Goal: Information Seeking & Learning: Learn about a topic

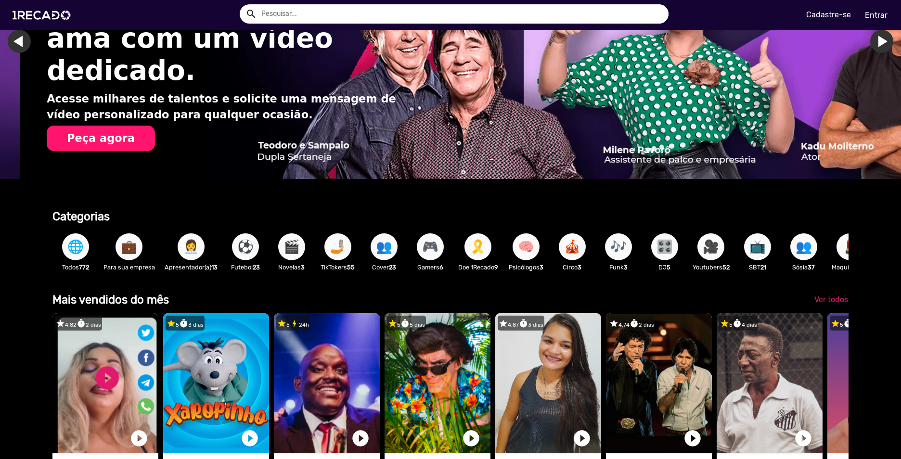
scroll to position [0, 1788]
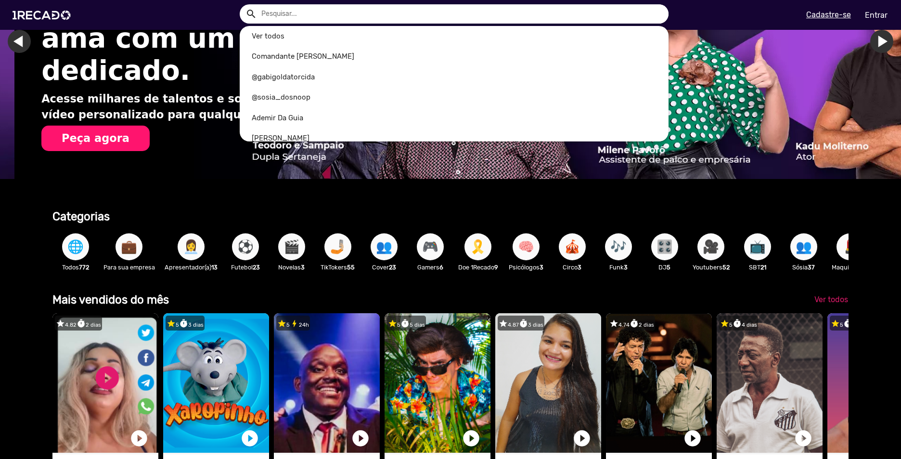
click at [342, 16] on input "text" at bounding box center [461, 13] width 415 height 19
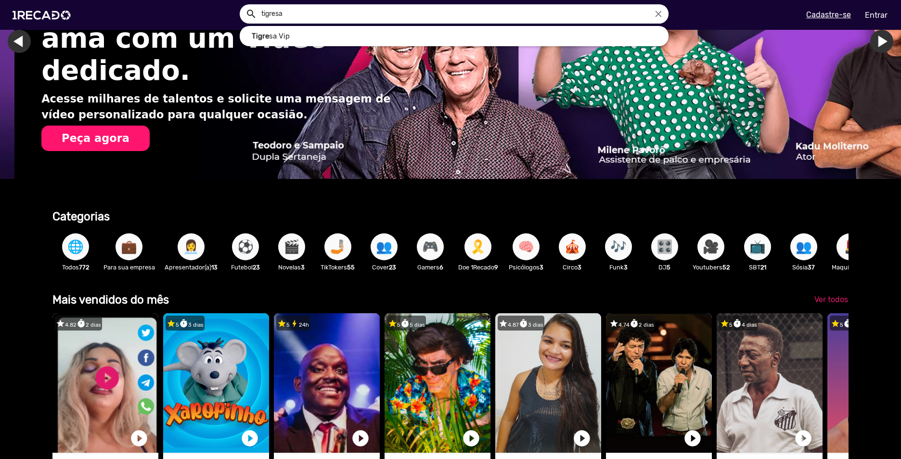
click at [242, 5] on button "search" at bounding box center [250, 13] width 17 height 17
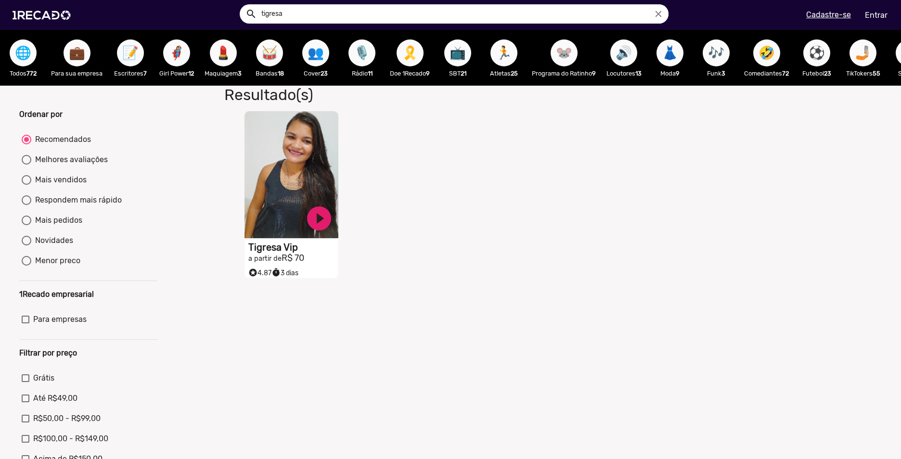
click at [310, 202] on video "S1RECADO vídeos dedicados para fãs e empresas" at bounding box center [292, 174] width 94 height 127
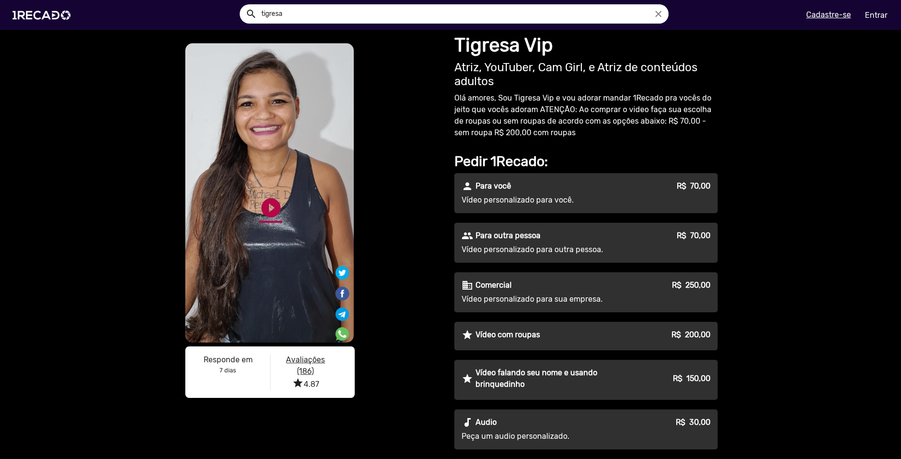
click at [265, 207] on link "play_circle_filled" at bounding box center [271, 207] width 23 height 23
click at [424, 296] on div "S1RECADO vídeos dedicados para fãs e empresas S1RECADO vídeos dedicados para fã…" at bounding box center [313, 222] width 260 height 363
click at [395, 267] on div "S1RECADO vídeos dedicados para fãs e empresas S1RECADO vídeos dedicados para fã…" at bounding box center [313, 222] width 260 height 363
click at [123, 212] on div "S1RECADO vídeos dedicados para fãs e empresas S1RECADO vídeos dedicados para fã…" at bounding box center [450, 369] width 901 height 678
click at [267, 204] on link "pause_circle" at bounding box center [271, 207] width 23 height 23
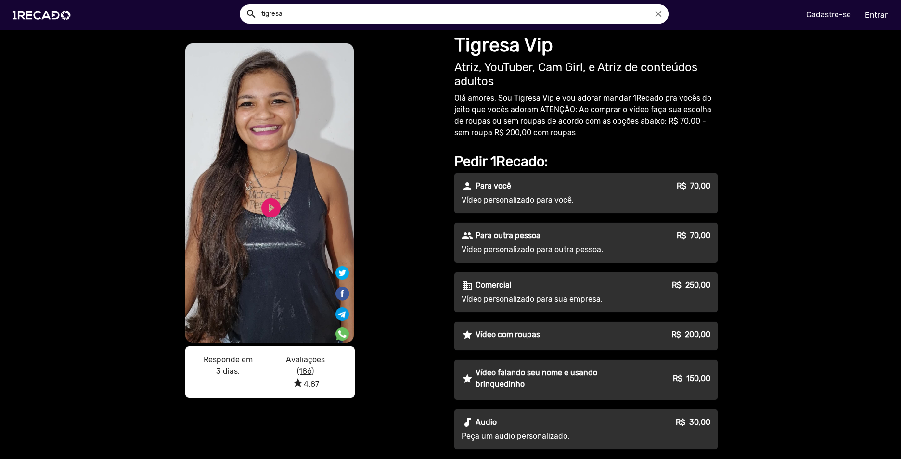
click at [307, 10] on input "tigresa" at bounding box center [461, 13] width 415 height 19
click at [242, 5] on button "search" at bounding box center [250, 13] width 17 height 17
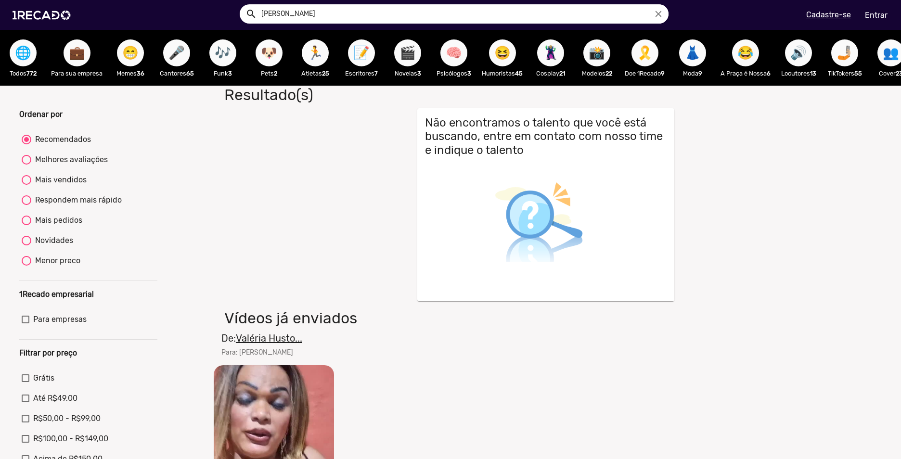
click at [341, 18] on input "kid bengala" at bounding box center [461, 13] width 415 height 19
click at [294, 12] on input "kid bengala" at bounding box center [461, 13] width 415 height 19
click at [242, 5] on button "search" at bounding box center [250, 13] width 17 height 17
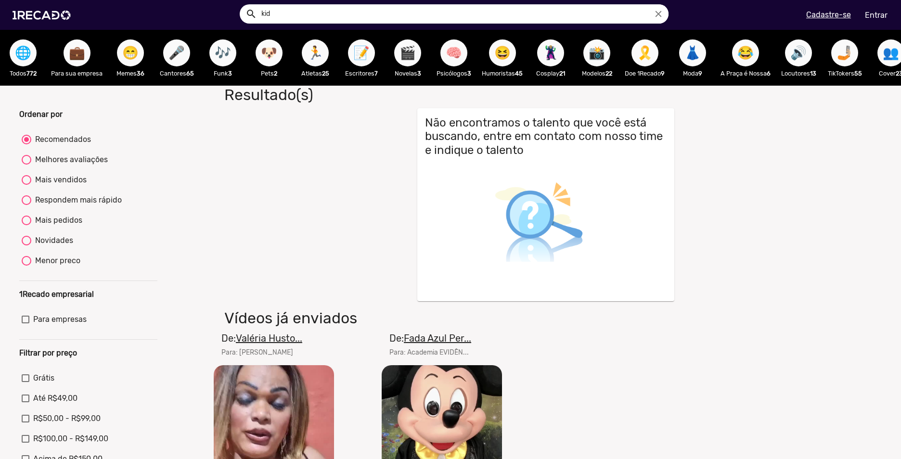
click at [315, 8] on input "kid" at bounding box center [461, 13] width 415 height 19
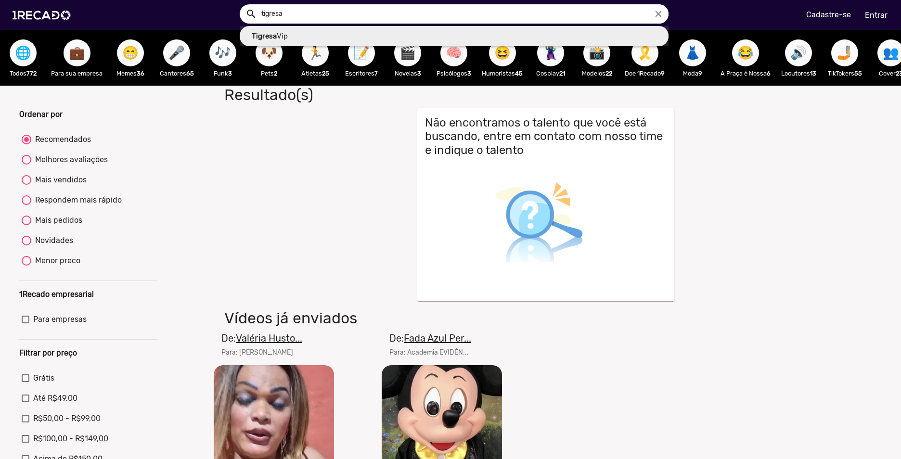
click at [282, 43] on link "Tigresa Vip" at bounding box center [454, 36] width 429 height 21
type input "Tigresa Vip"
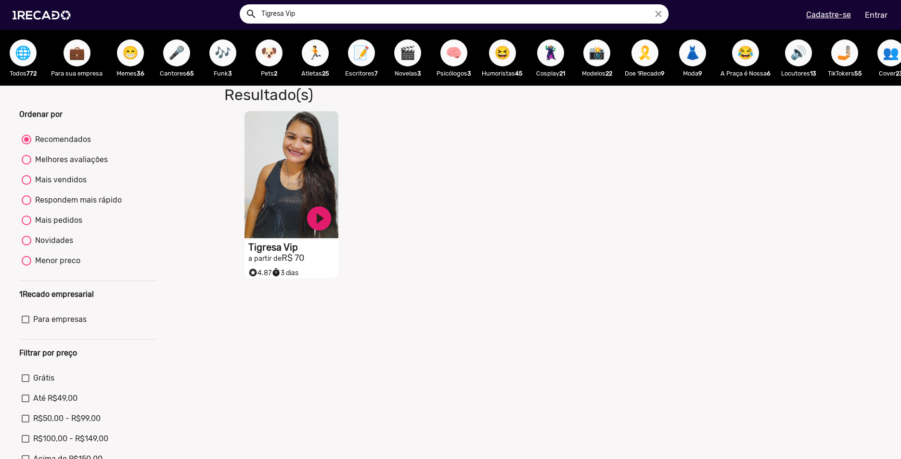
click at [267, 263] on small "a partir de" at bounding box center [264, 259] width 33 height 8
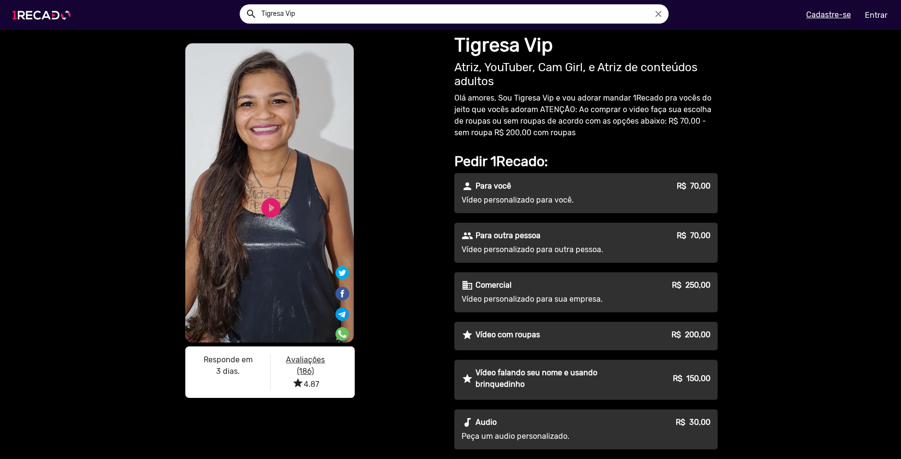
click at [61, 20] on img at bounding box center [43, 15] width 73 height 41
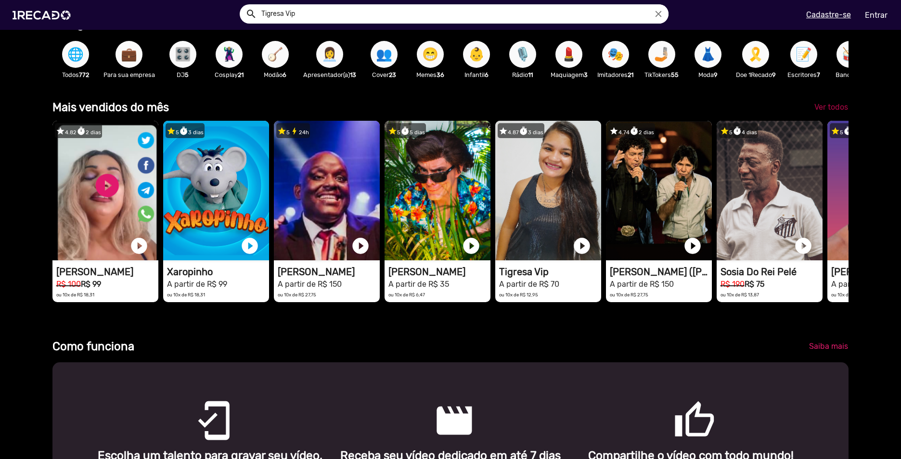
scroll to position [0, 295]
click at [828, 112] on span "Ver todos" at bounding box center [832, 107] width 34 height 9
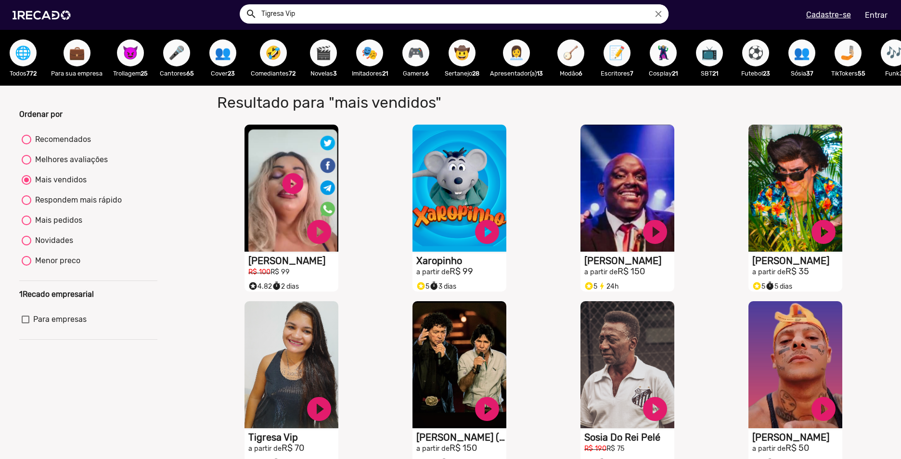
click at [73, 145] on div "Recomendados" at bounding box center [61, 140] width 60 height 12
click at [26, 145] on input "Recomendados" at bounding box center [26, 144] width 0 height 0
radio input "true"
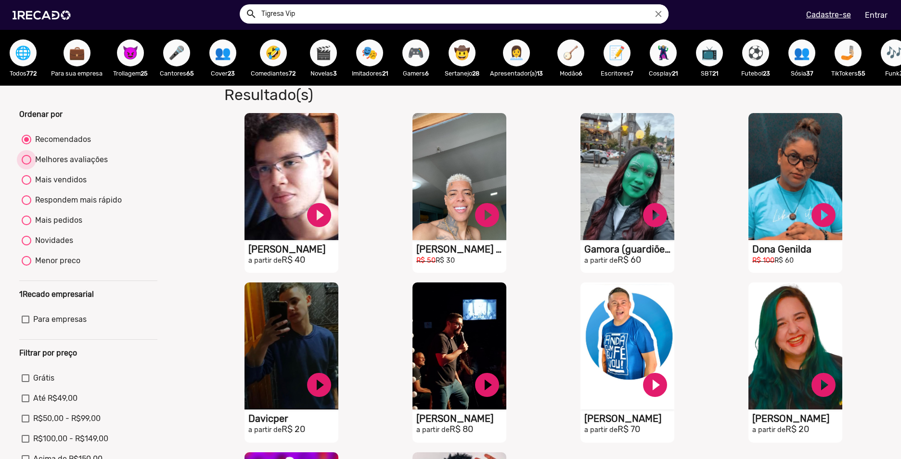
click at [77, 164] on div "Melhores avaliações" at bounding box center [69, 160] width 77 height 12
click at [26, 165] on input "Melhores avaliações" at bounding box center [26, 165] width 0 height 0
radio input "true"
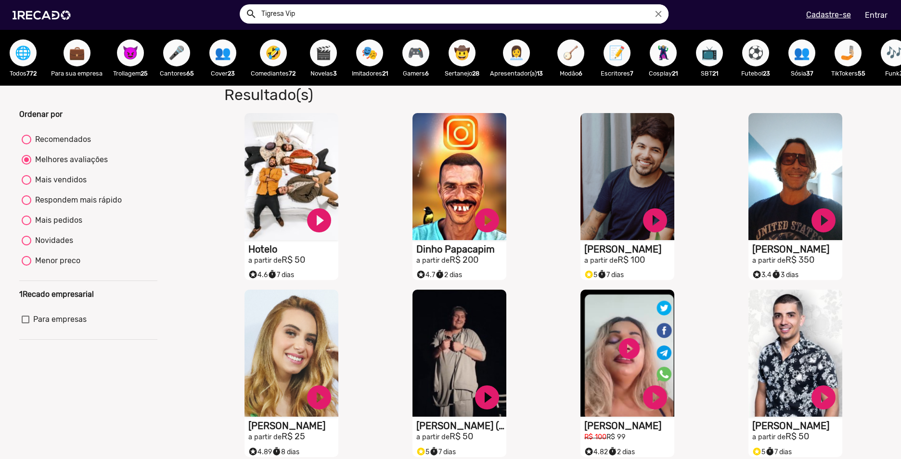
click at [68, 205] on div "Respondem mais rápido" at bounding box center [76, 201] width 91 height 12
click at [26, 205] on input "Respondem mais rápido" at bounding box center [26, 205] width 0 height 0
radio input "true"
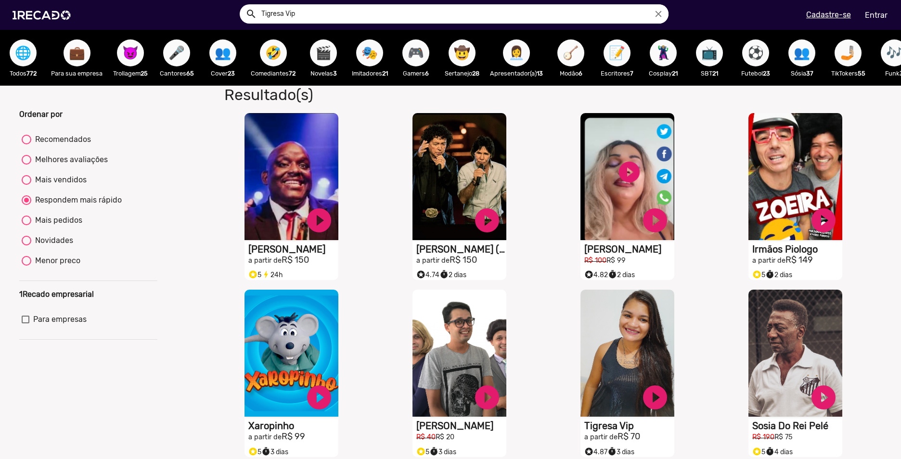
click at [58, 226] on div "Mais pedidos" at bounding box center [56, 221] width 51 height 12
click at [26, 226] on input "Mais pedidos" at bounding box center [26, 225] width 0 height 0
radio input "true"
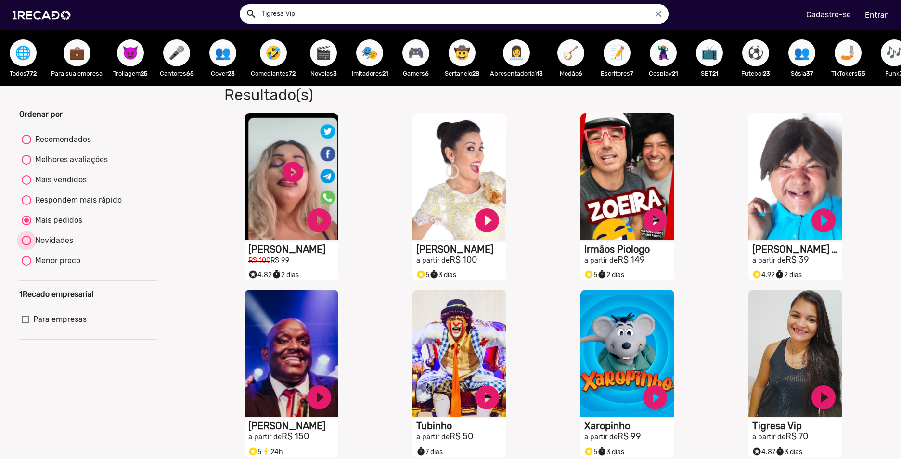
click at [65, 247] on div "Novidades" at bounding box center [52, 241] width 42 height 12
click at [26, 246] on input "Novidades" at bounding box center [26, 246] width 0 height 0
radio input "true"
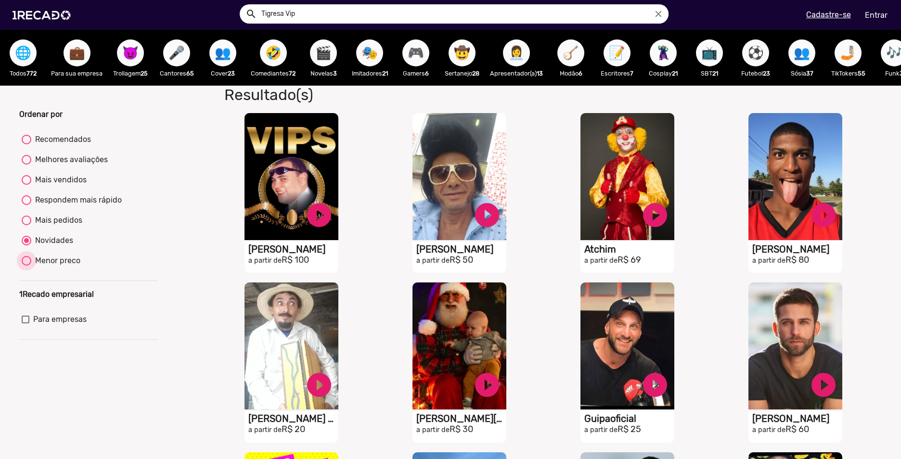
click at [49, 267] on div "Menor preco" at bounding box center [55, 261] width 49 height 12
click at [26, 266] on input "Menor preco" at bounding box center [26, 266] width 0 height 0
radio input "true"
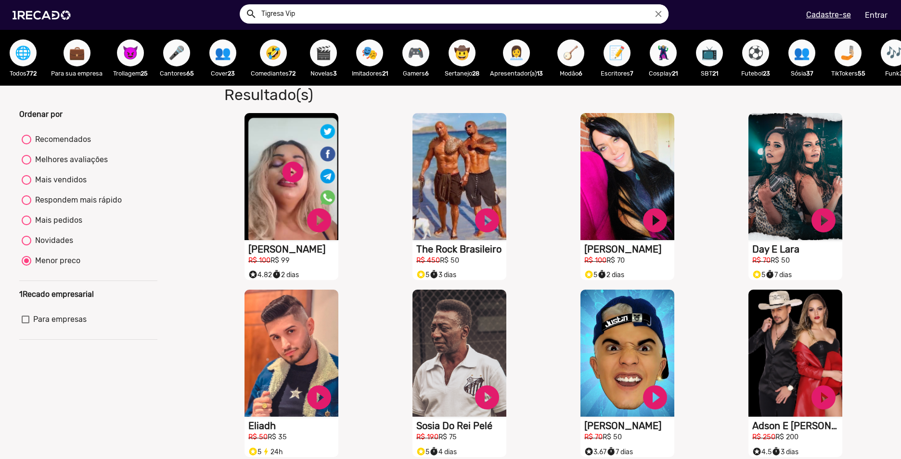
click at [51, 36] on div "💼 Para sua empresa" at bounding box center [76, 58] width 61 height 56
click at [42, 18] on img at bounding box center [43, 15] width 73 height 41
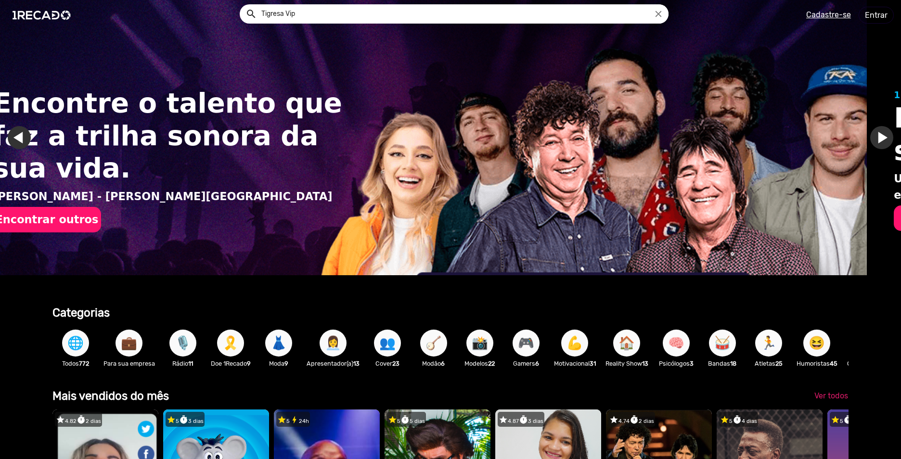
click at [72, 351] on span "🌐" at bounding box center [75, 343] width 16 height 27
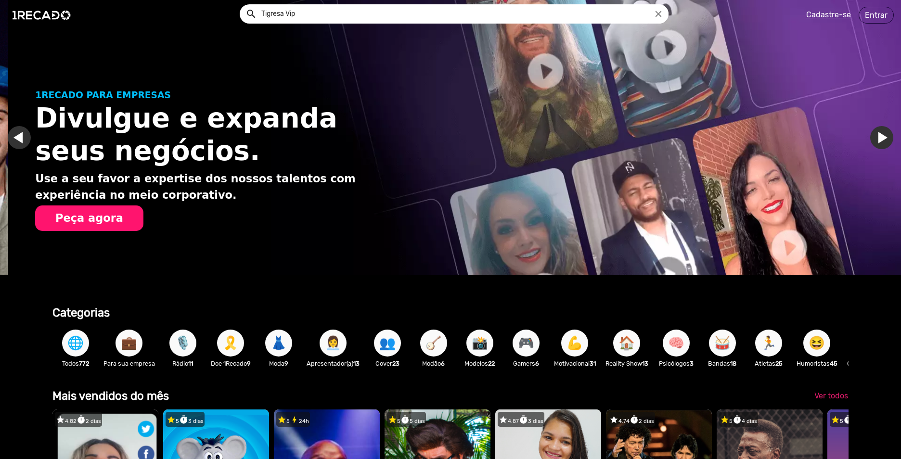
scroll to position [0, 894]
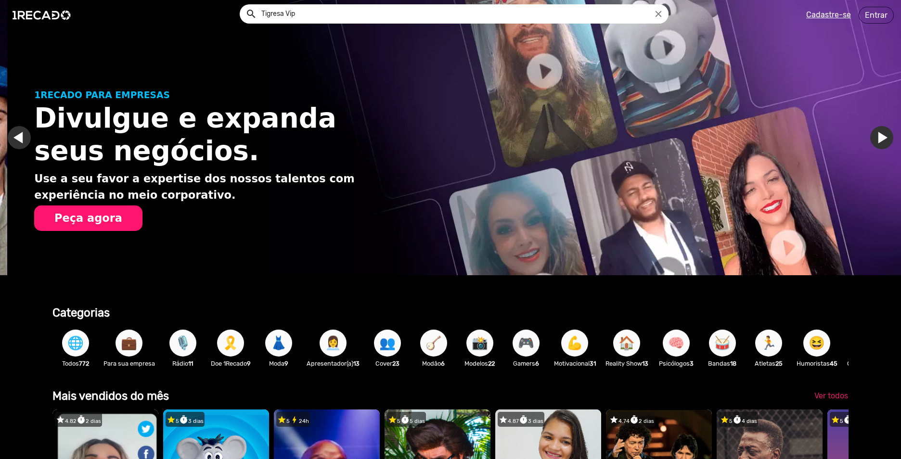
click at [78, 345] on span "🌐" at bounding box center [75, 343] width 16 height 27
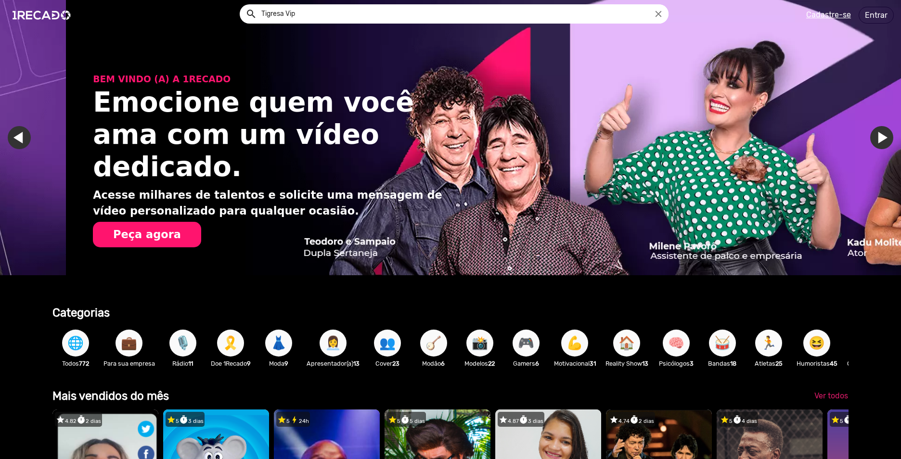
scroll to position [0, 1788]
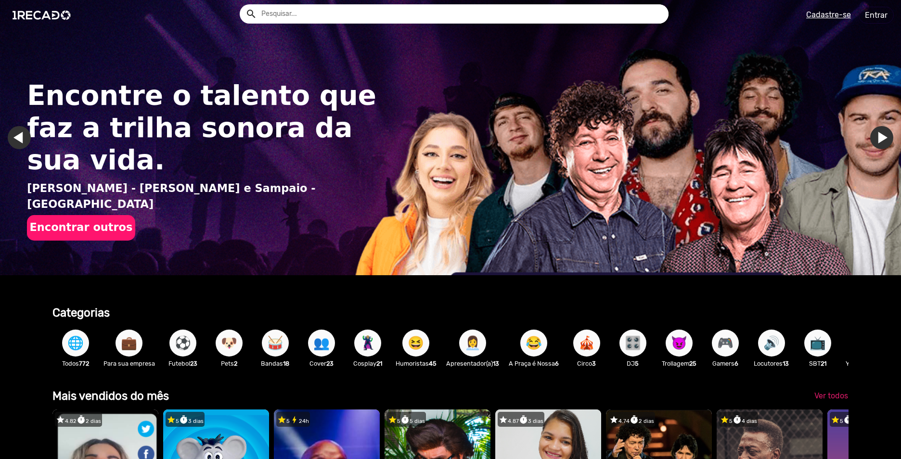
click at [73, 341] on span "🌐" at bounding box center [75, 343] width 16 height 27
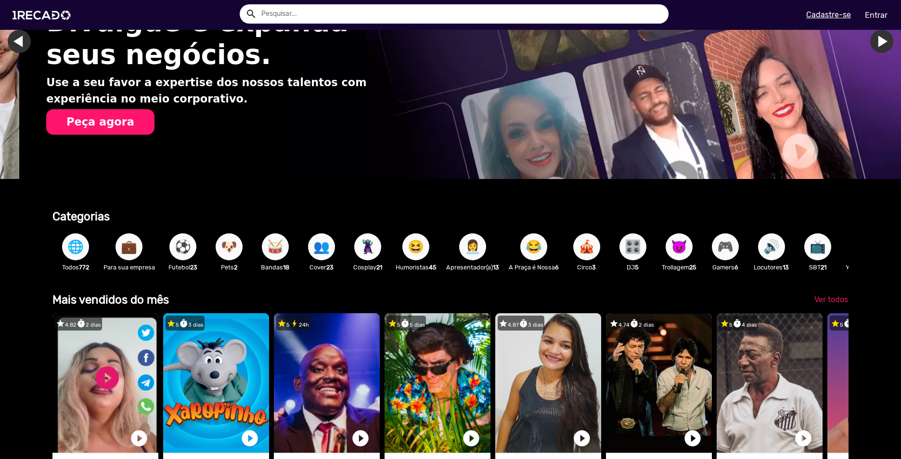
scroll to position [0, 894]
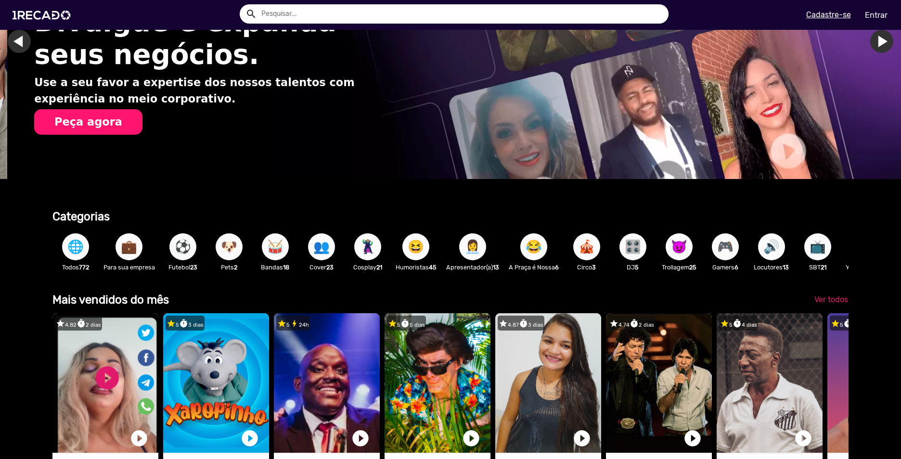
click at [687, 246] on span "😈" at bounding box center [679, 247] width 16 height 27
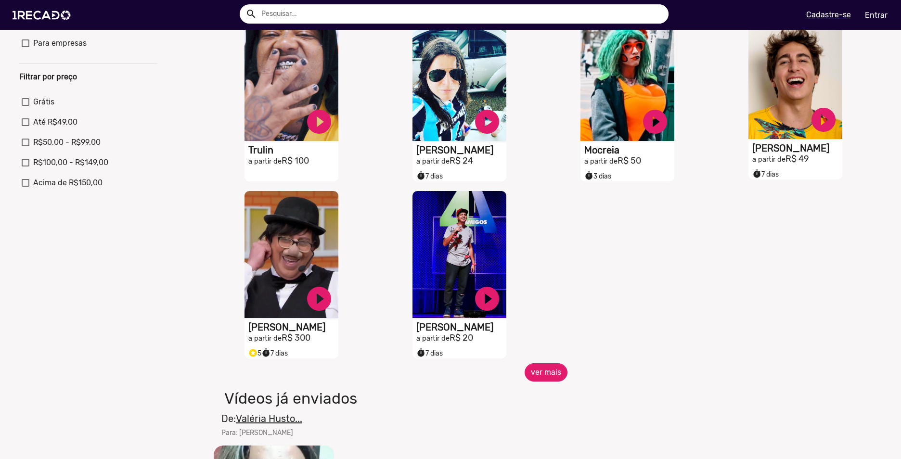
scroll to position [289, 0]
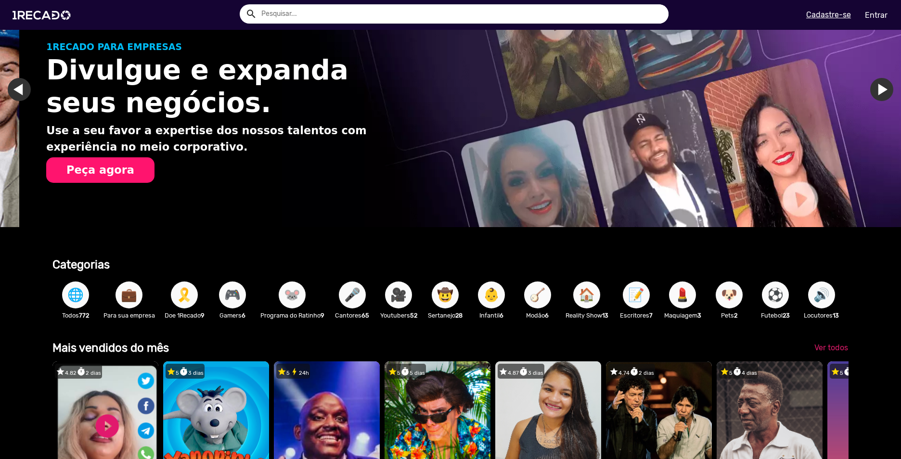
scroll to position [0, 894]
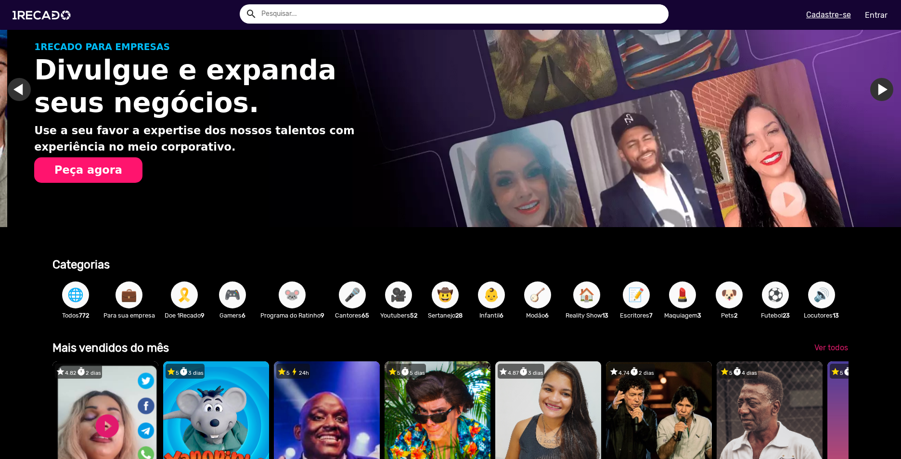
drag, startPoint x: 783, startPoint y: 299, endPoint x: 496, endPoint y: 346, distance: 290.8
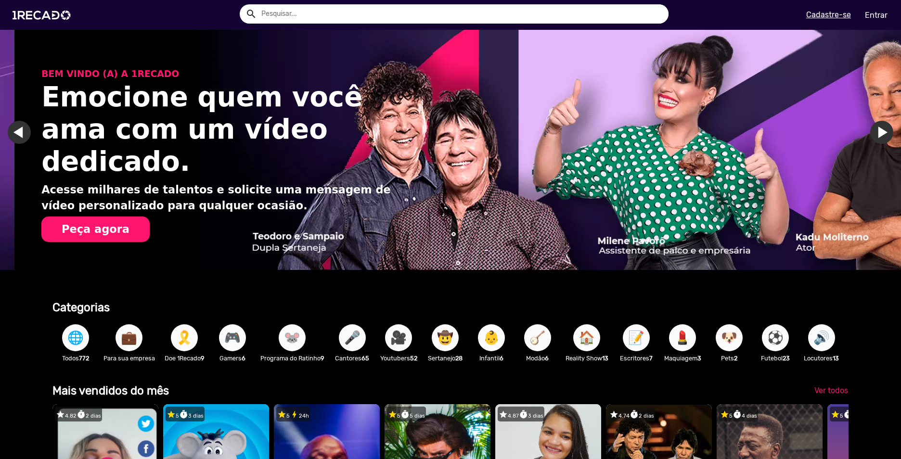
scroll to position [0, 0]
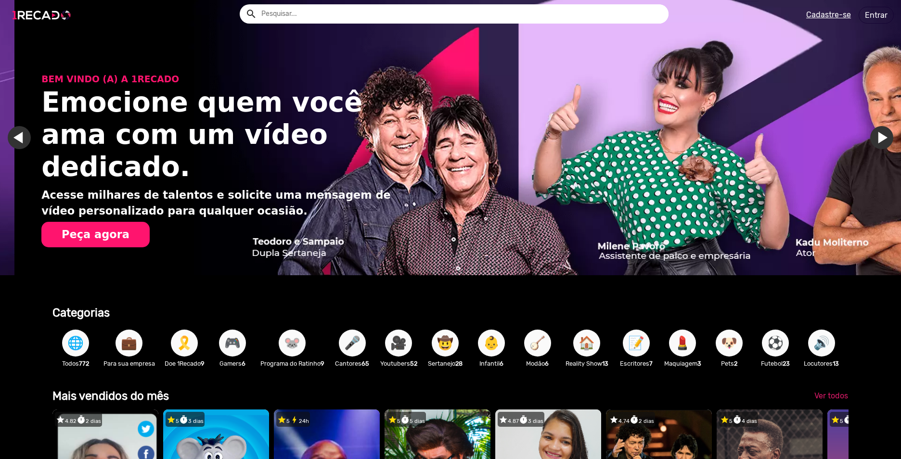
click at [42, 6] on img at bounding box center [43, 15] width 73 height 41
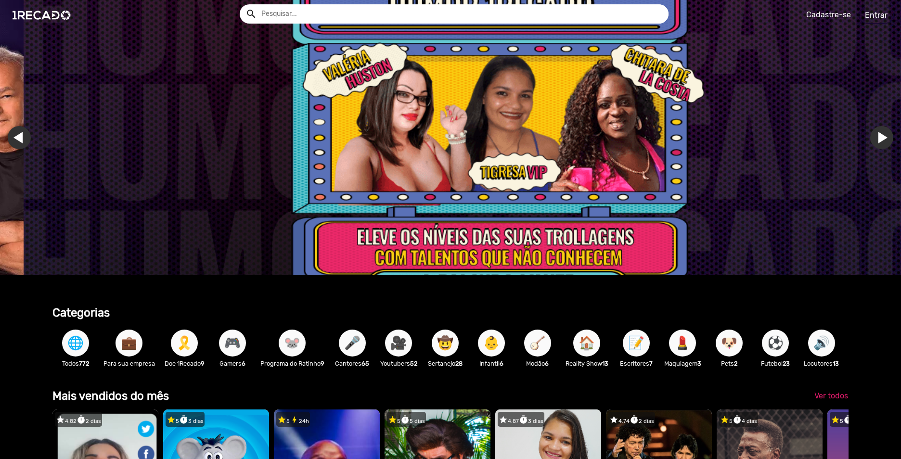
scroll to position [0, 2683]
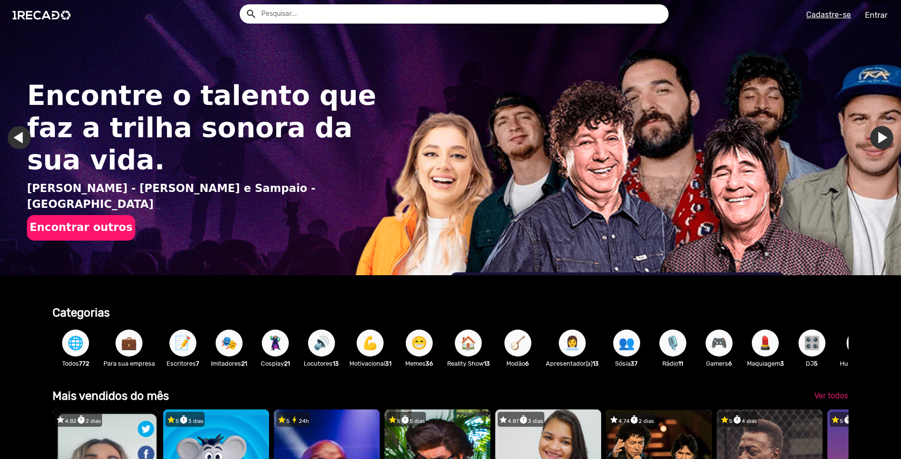
click at [70, 350] on span "🌐" at bounding box center [75, 343] width 16 height 27
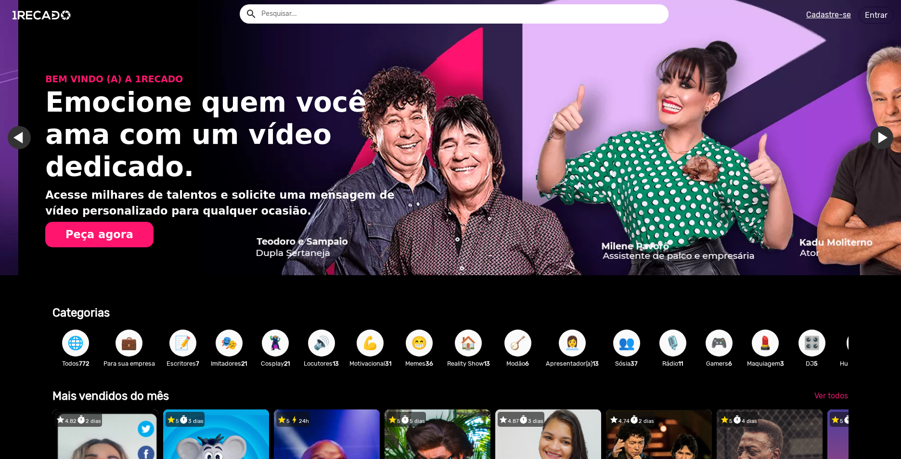
scroll to position [0, 1788]
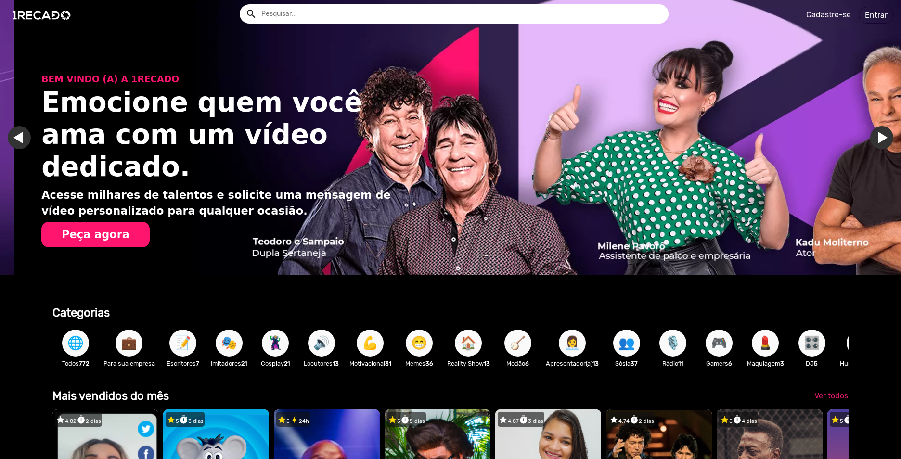
click at [420, 347] on span "😁" at bounding box center [419, 343] width 16 height 27
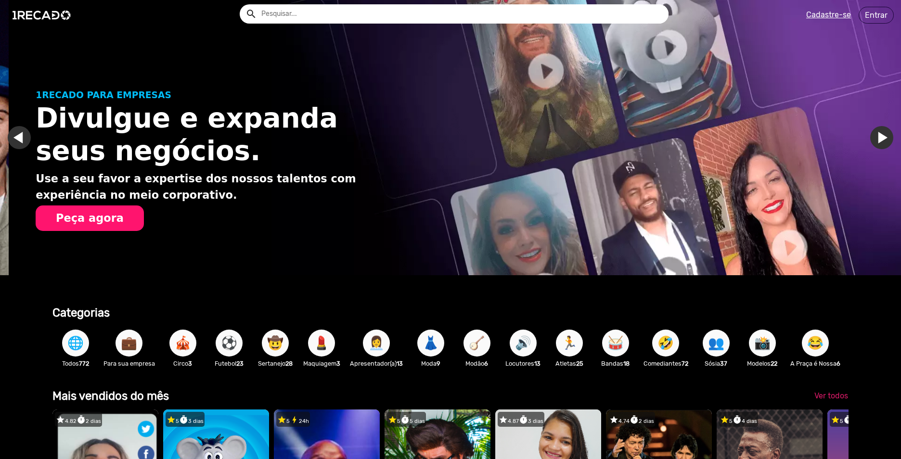
scroll to position [0, 894]
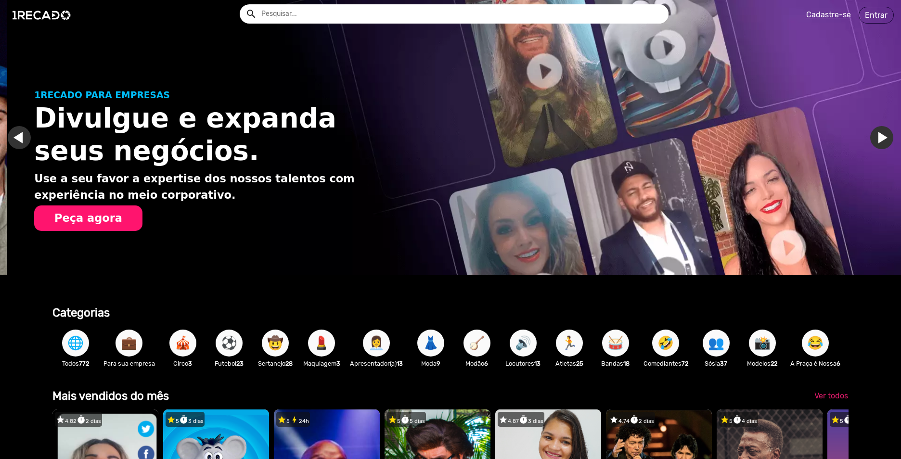
click at [764, 342] on span "📸" at bounding box center [763, 343] width 16 height 27
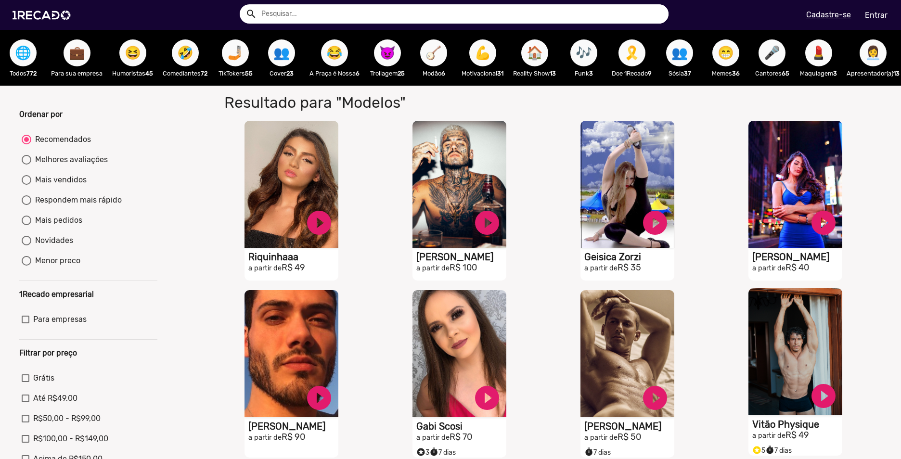
scroll to position [337, 0]
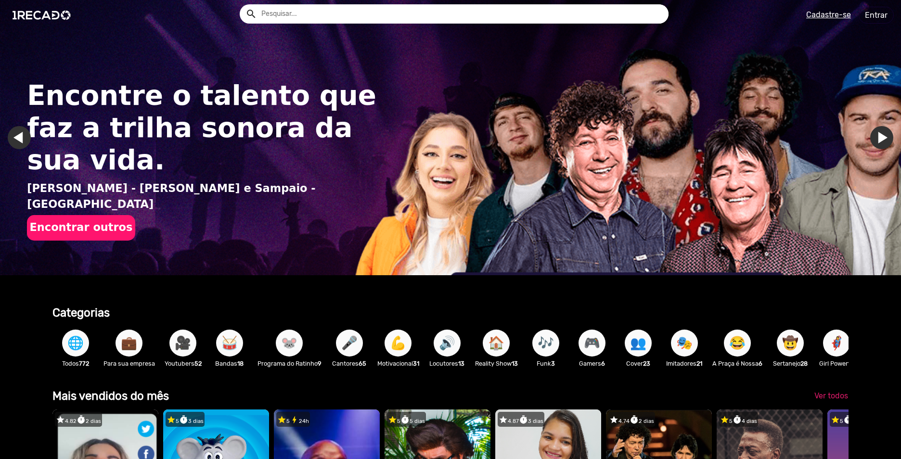
drag, startPoint x: 823, startPoint y: 357, endPoint x: 272, endPoint y: 349, distance: 551.4
click at [395, 352] on div "🌐 Todos 772 💼 Para sua empresa 🎥 Youtubers 52 🥁 Bandas 18 🐭 Programa do Ratinho…" at bounding box center [450, 348] width 797 height 56
drag, startPoint x: 155, startPoint y: 345, endPoint x: 89, endPoint y: 308, distance: 75.4
click at [89, 308] on div "Categorias 🌐 Todos 772 💼 Para sua empresa 🎥 Youtubers 52 🥁 Bandas 18 🐭 Programa…" at bounding box center [450, 338] width 797 height 78
click at [89, 308] on b "Categorias" at bounding box center [80, 312] width 57 height 13
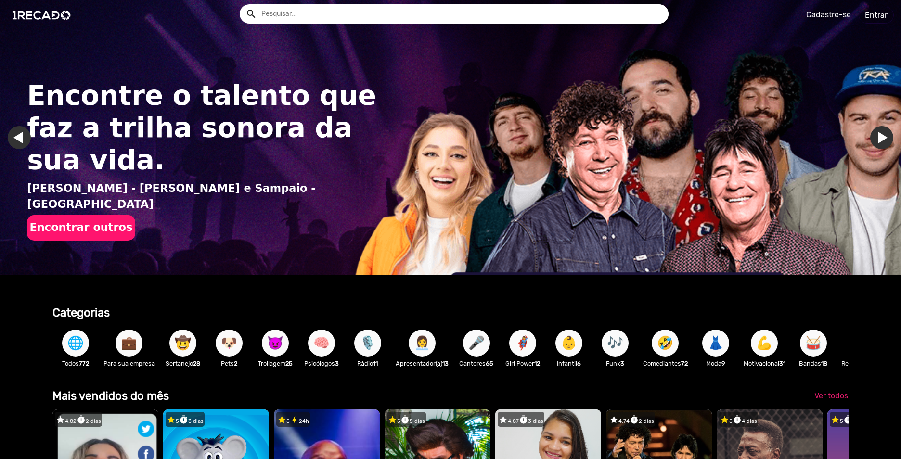
click at [74, 313] on b "Categorias" at bounding box center [80, 312] width 57 height 13
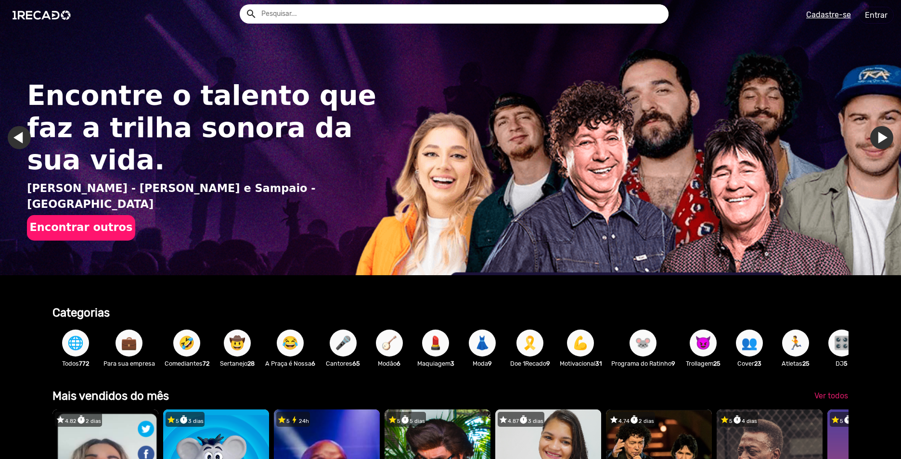
click at [69, 354] on span "🌐" at bounding box center [75, 343] width 16 height 27
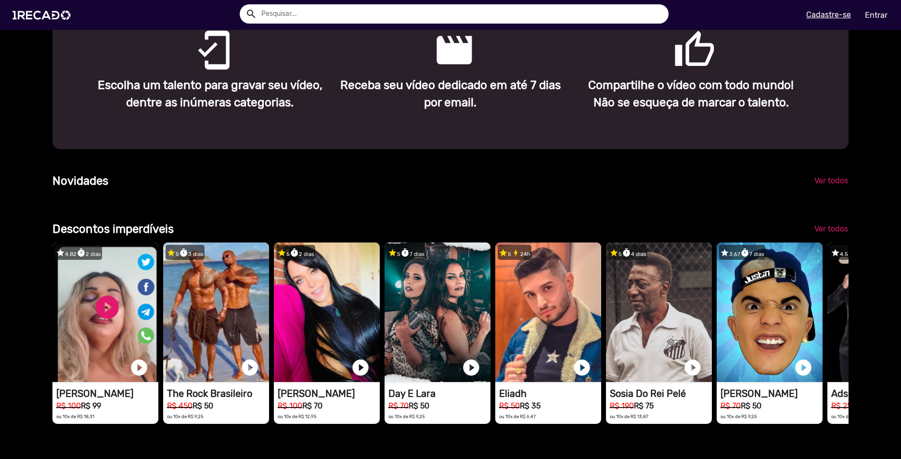
scroll to position [867, 0]
